Goal: Use online tool/utility: Use online tool/utility

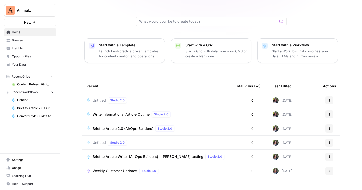
scroll to position [42, 0]
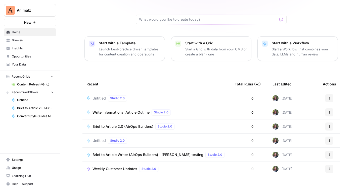
click at [130, 110] on span "Write Informational Article Outline" at bounding box center [121, 112] width 57 height 5
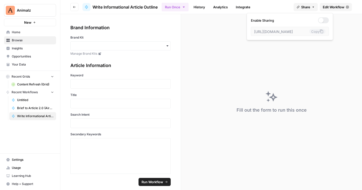
click at [309, 6] on span "Share" at bounding box center [306, 7] width 9 height 5
click at [319, 19] on div at bounding box center [321, 20] width 5 height 5
click at [320, 30] on icon at bounding box center [322, 31] width 4 height 4
click at [320, 30] on icon at bounding box center [321, 31] width 3 height 4
click at [214, 53] on div "Fill out the form to run this once" at bounding box center [271, 102] width 181 height 176
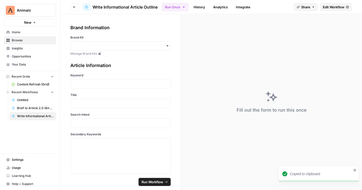
click at [208, 6] on link "History" at bounding box center [200, 7] width 18 height 8
